Goal: Task Accomplishment & Management: Manage account settings

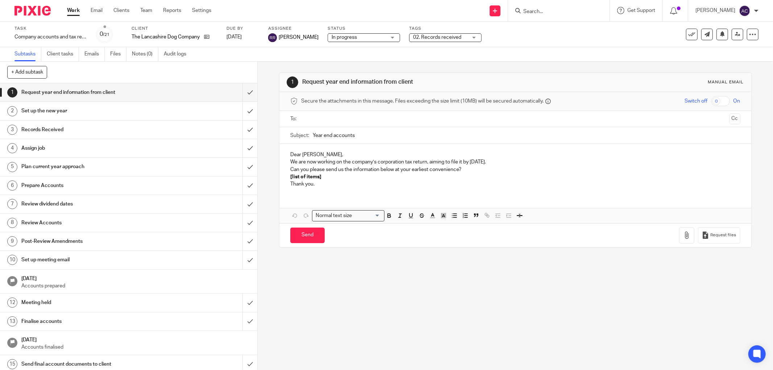
click at [528, 13] on input "Search" at bounding box center [555, 12] width 65 height 7
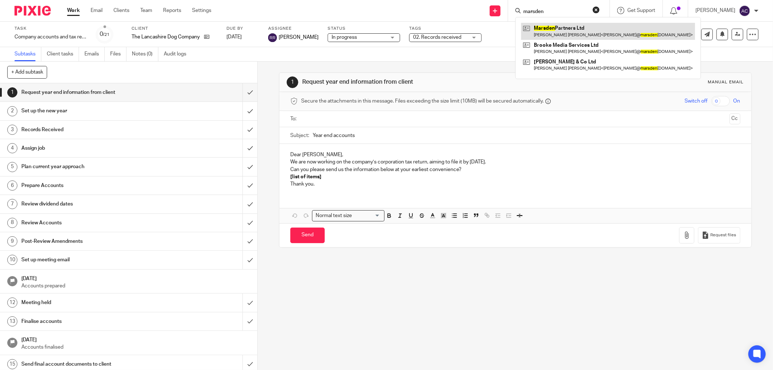
type input "marsden"
click at [574, 24] on link at bounding box center [608, 31] width 174 height 17
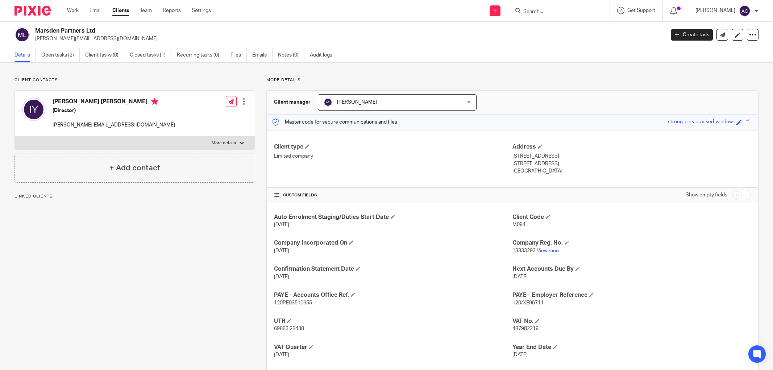
click at [67, 56] on link "Open tasks (2)" at bounding box center [60, 55] width 38 height 14
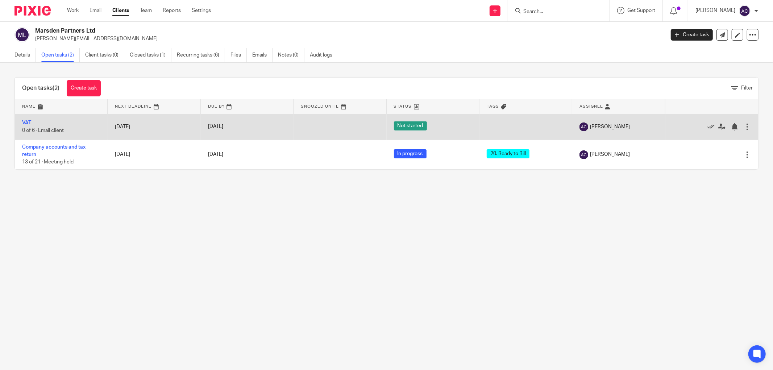
click at [32, 124] on td "VAT 0 of 6 · Email client" at bounding box center [61, 127] width 93 height 26
click at [30, 124] on link "VAT" at bounding box center [26, 122] width 9 height 5
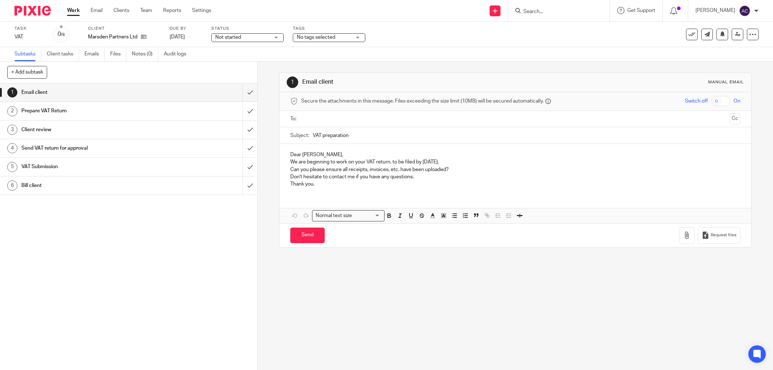
click at [260, 36] on span "Not started" at bounding box center [242, 38] width 54 height 8
click at [248, 57] on li "In progress" at bounding box center [248, 64] width 72 height 15
click at [332, 35] on span "No tags selected" at bounding box center [316, 37] width 38 height 5
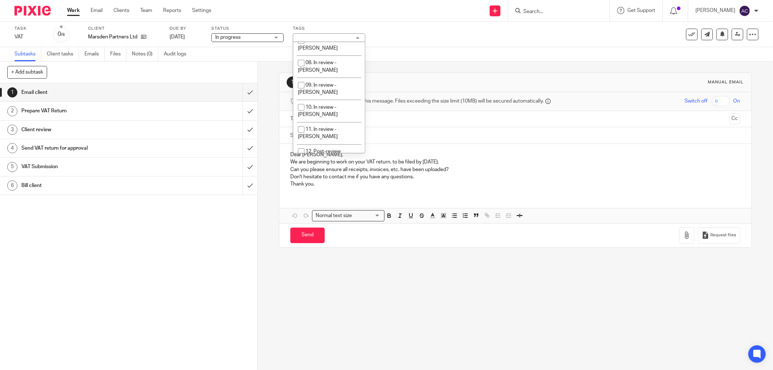
scroll to position [194, 0]
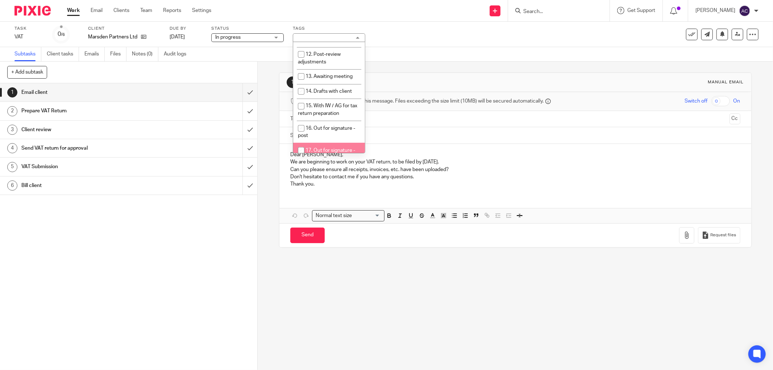
click at [305, 144] on input "checkbox" at bounding box center [301, 151] width 14 height 14
checkbox input "true"
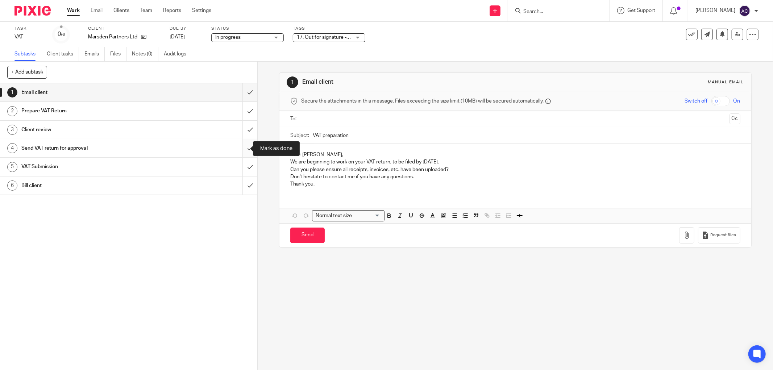
click at [246, 150] on input "submit" at bounding box center [128, 148] width 257 height 18
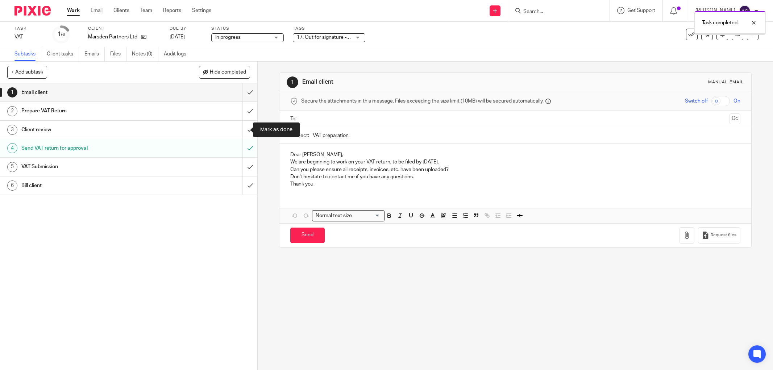
click at [242, 131] on input "submit" at bounding box center [128, 130] width 257 height 18
click at [243, 94] on input "submit" at bounding box center [128, 92] width 257 height 18
